Goal: Information Seeking & Learning: Check status

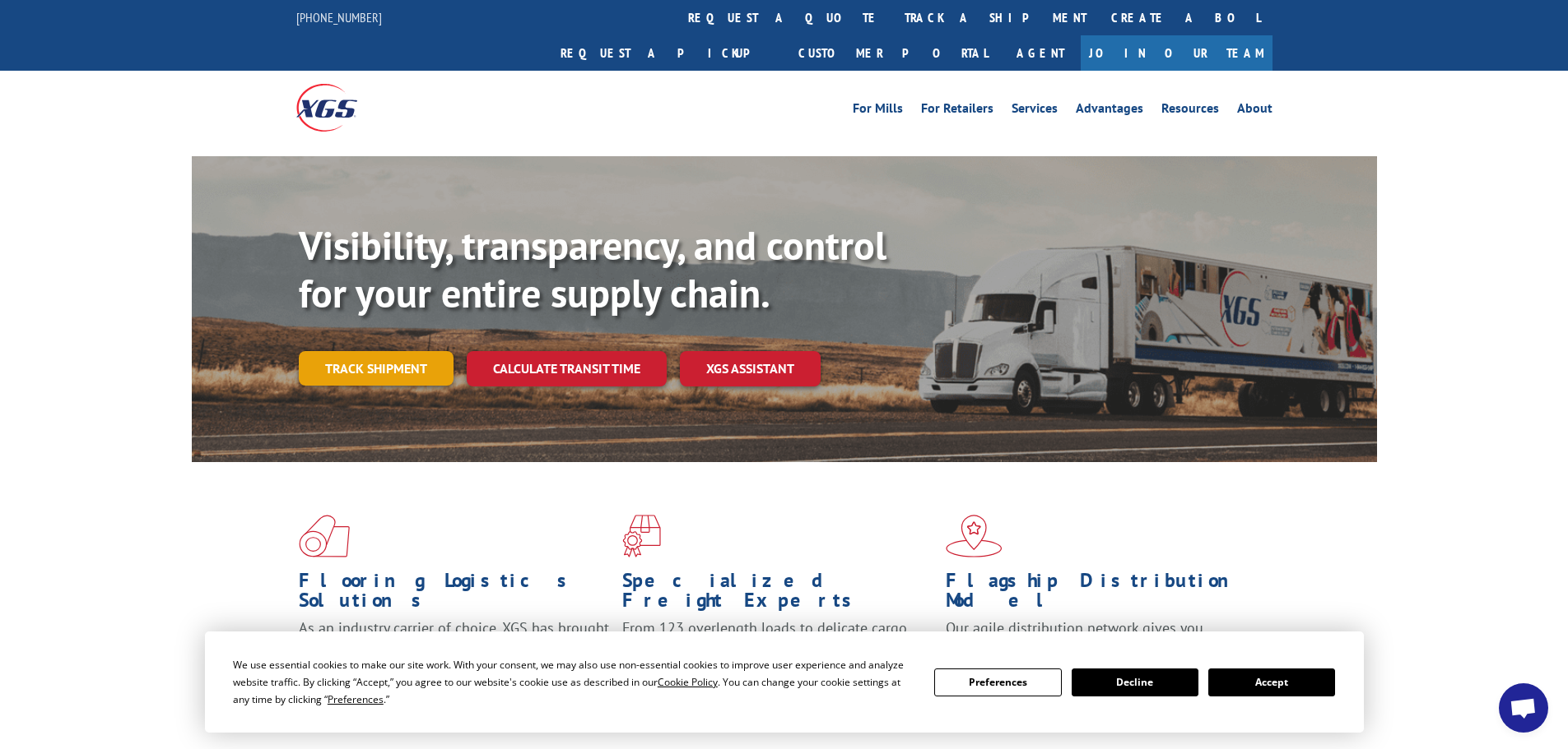
click at [394, 355] on div "Visibility, transparency, and control for your entire supply chain. Track shipm…" at bounding box center [837, 336] width 1078 height 230
click at [387, 351] on link "Track shipment" at bounding box center [376, 368] width 155 height 34
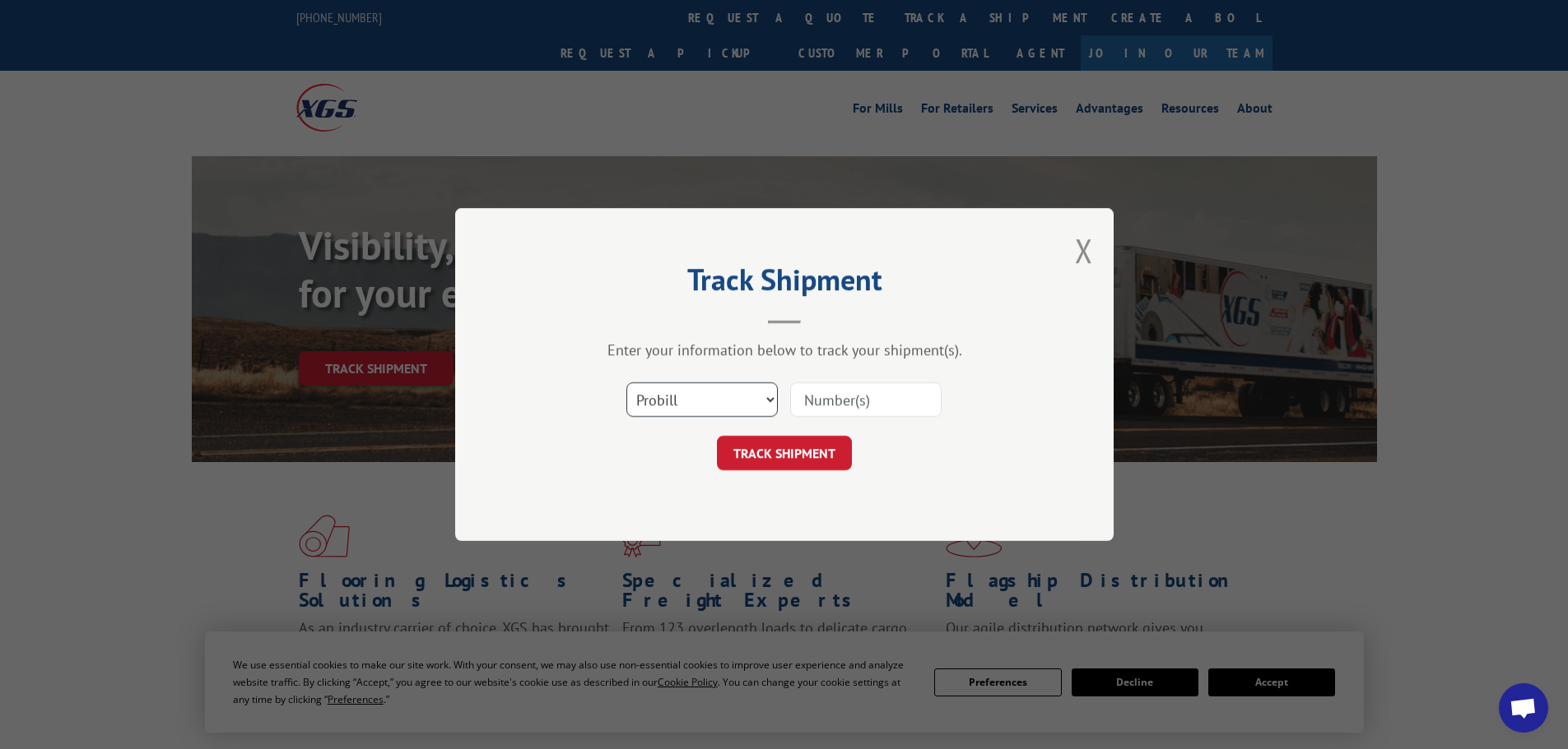
click at [772, 404] on select "Select category... Probill BOL PO" at bounding box center [701, 399] width 152 height 34
select select "po"
click at [626, 382] on select "Select category... Probill BOL PO" at bounding box center [701, 399] width 152 height 34
click at [838, 406] on input at bounding box center [866, 399] width 152 height 34
type input "28527307"
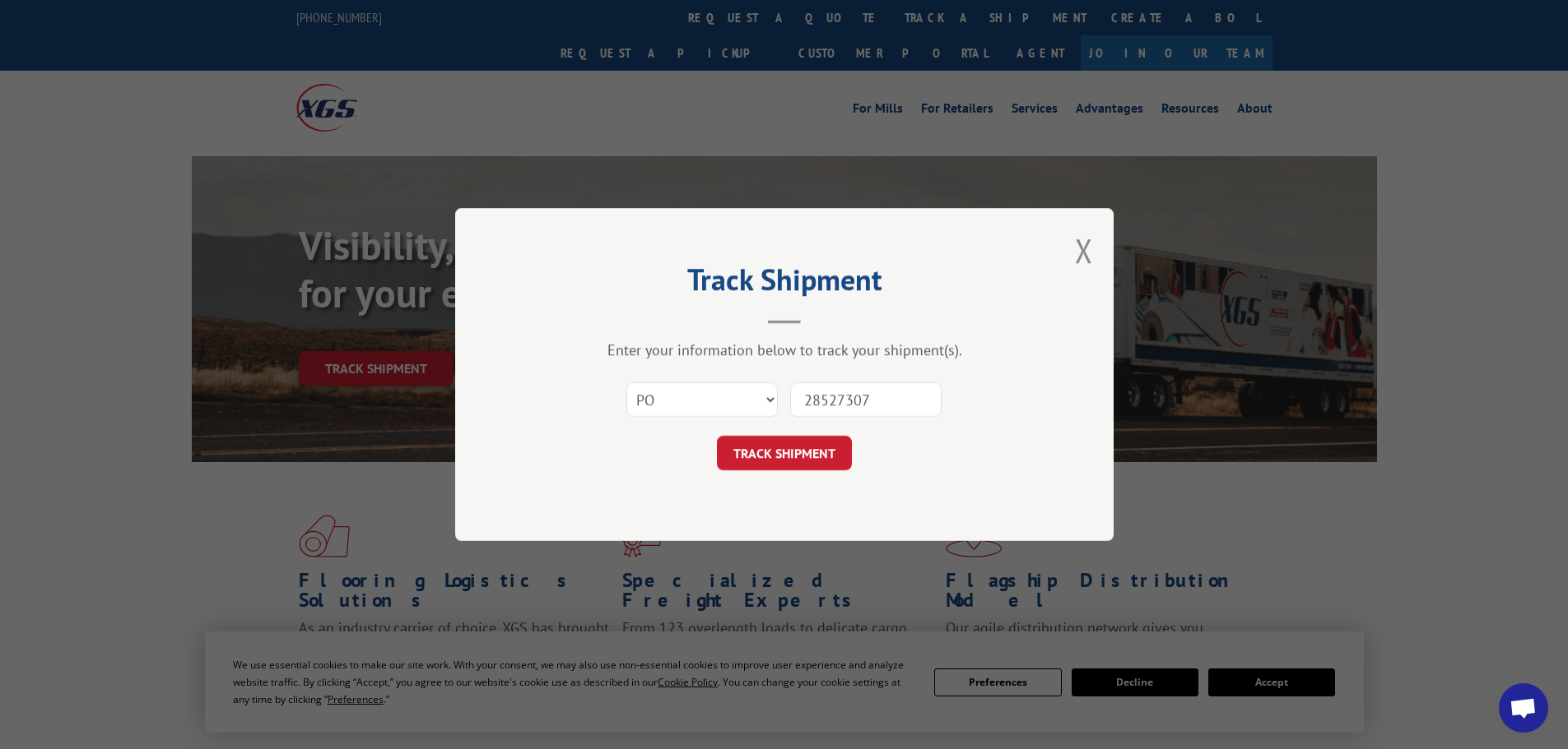
click at [717, 436] on button "TRACK SHIPMENT" at bounding box center [784, 453] width 135 height 34
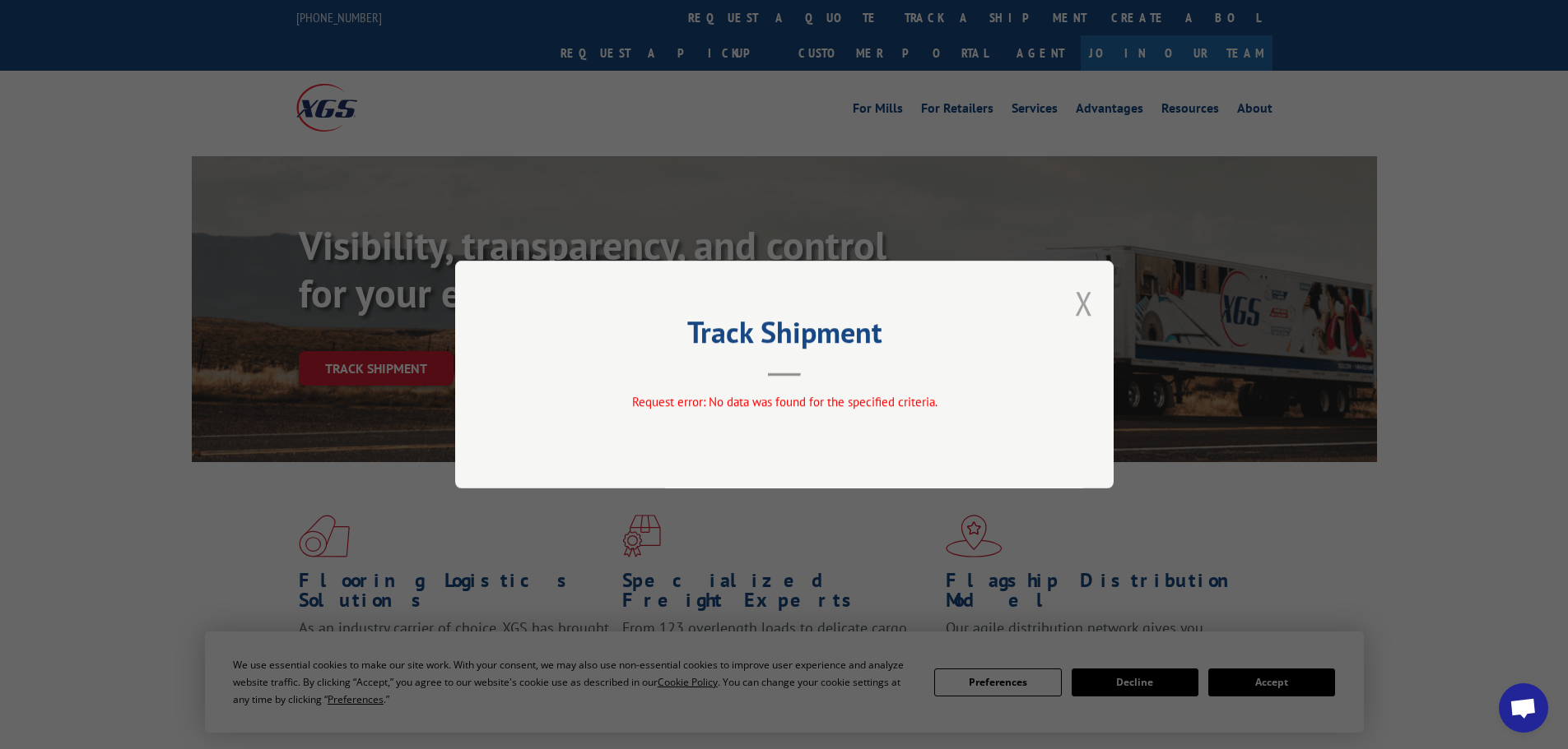
click at [1086, 304] on button "Close modal" at bounding box center [1084, 303] width 19 height 44
